Goal: Information Seeking & Learning: Learn about a topic

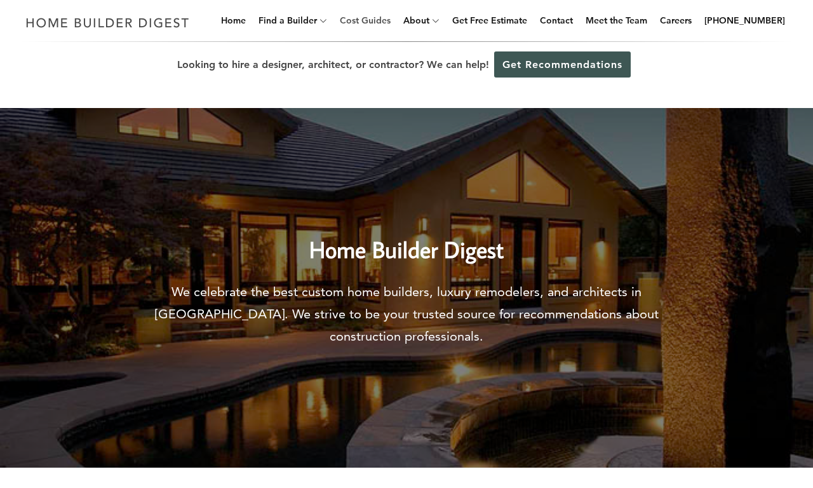
click at [385, 20] on link "Cost Guides" at bounding box center [365, 20] width 61 height 41
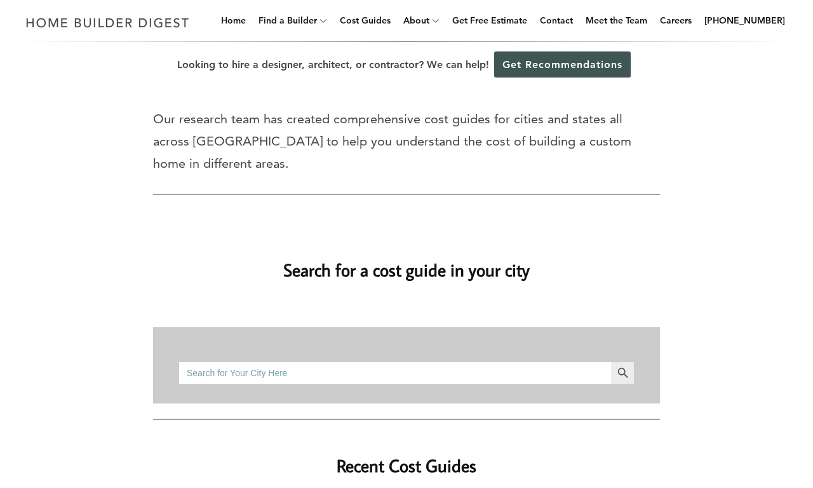
click at [395, 372] on input "Search for:" at bounding box center [394, 372] width 433 height 23
type input "bathroom remodel"
click at [612, 361] on button "Search Button" at bounding box center [623, 372] width 23 height 23
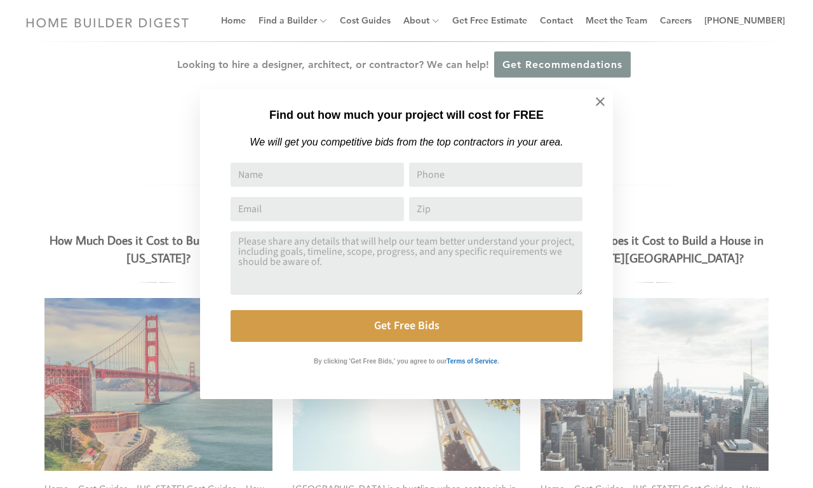
click at [158, 248] on div "Find out how much your project will cost for FREE We will get you competitive b…" at bounding box center [406, 244] width 813 height 488
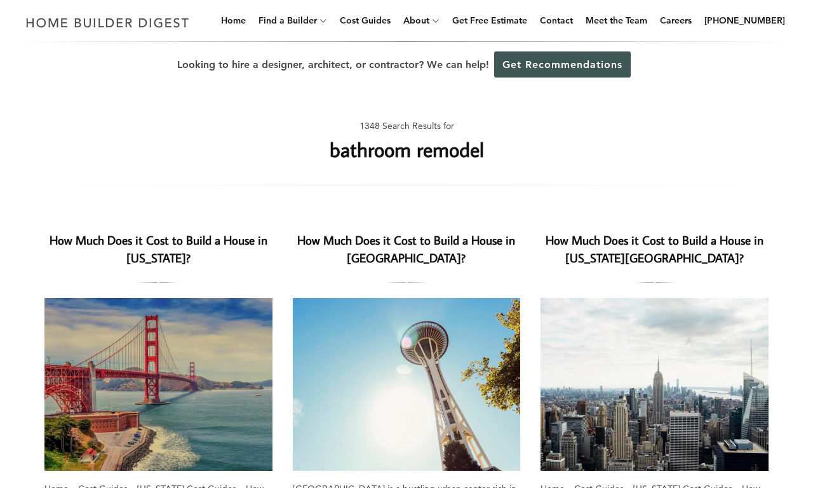
click at [158, 248] on h2 "How Much Does it Cost to Build a House in California?" at bounding box center [158, 249] width 228 height 37
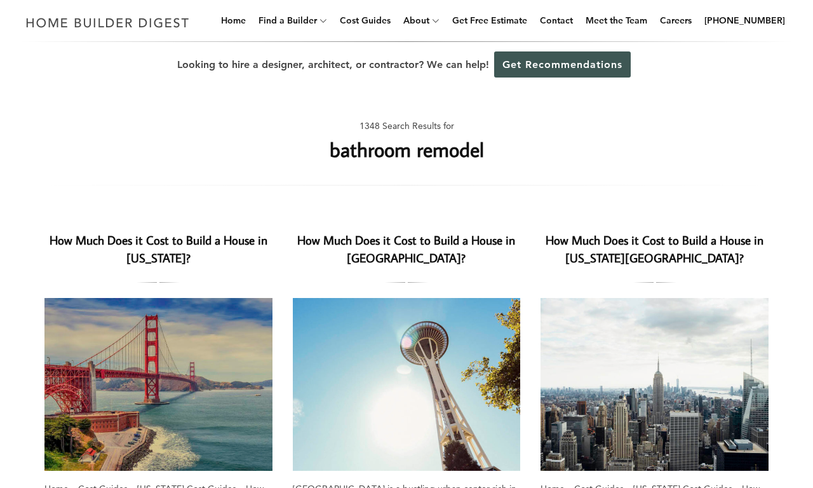
click at [158, 248] on h2 "How Much Does it Cost to Build a House in California?" at bounding box center [158, 249] width 228 height 37
